Goal: Task Accomplishment & Management: Complete application form

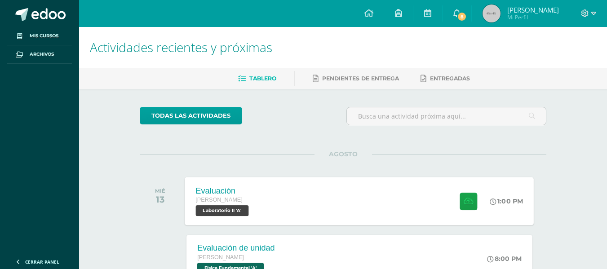
click at [283, 199] on div "Evaluación [PERSON_NAME] Laboratorio II 'A' 1:00 PM Evaluación Laboratorio II" at bounding box center [359, 201] width 349 height 48
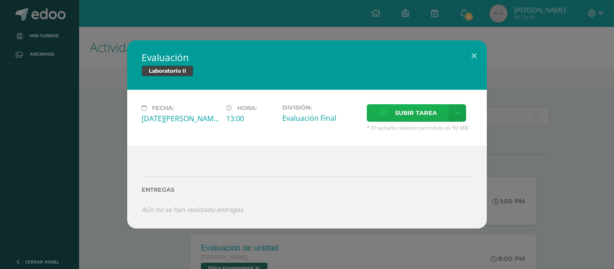
click at [405, 118] on span "Subir tarea" at bounding box center [416, 113] width 42 height 17
click at [0, 0] on input "Subir tarea" at bounding box center [0, 0] width 0 height 0
click at [405, 111] on span "Subir tarea" at bounding box center [416, 113] width 42 height 17
click at [0, 0] on input "Subir tarea" at bounding box center [0, 0] width 0 height 0
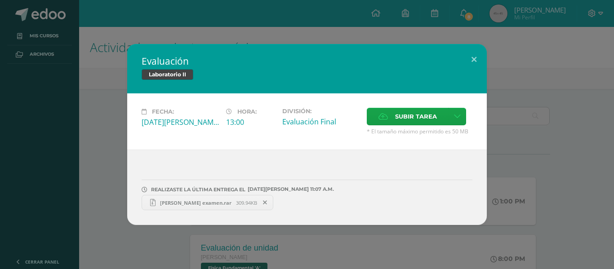
click at [198, 202] on span "[PERSON_NAME] examen.rar" at bounding box center [195, 202] width 80 height 7
click at [263, 202] on icon at bounding box center [265, 202] width 4 height 6
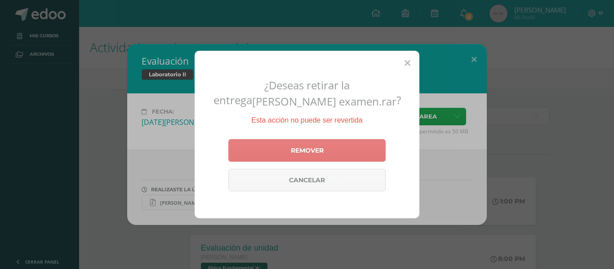
click at [334, 155] on link "Remover" at bounding box center [306, 150] width 157 height 22
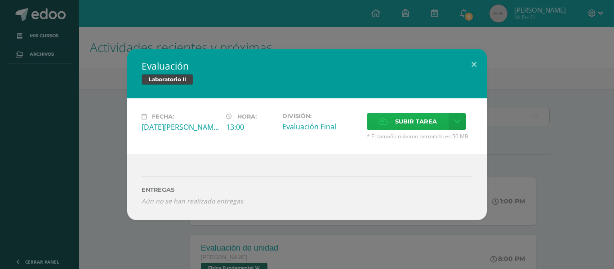
click at [422, 121] on span "Subir tarea" at bounding box center [416, 121] width 42 height 17
click at [0, 0] on input "Subir tarea" at bounding box center [0, 0] width 0 height 0
click at [415, 123] on span "Subir tarea" at bounding box center [416, 121] width 42 height 17
click at [0, 0] on input "Subir tarea" at bounding box center [0, 0] width 0 height 0
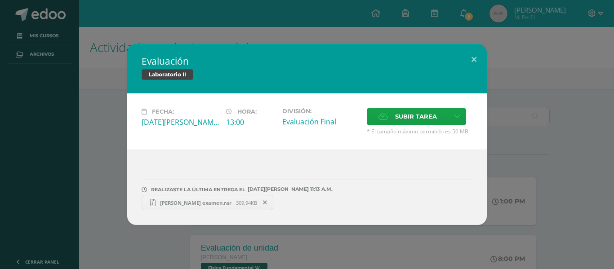
click at [526, 71] on div "Evaluación Laboratorio II Fecha: [DATE][PERSON_NAME] Hora: 13:00 División: Subi…" at bounding box center [307, 134] width 606 height 181
